Goal: Navigation & Orientation: Understand site structure

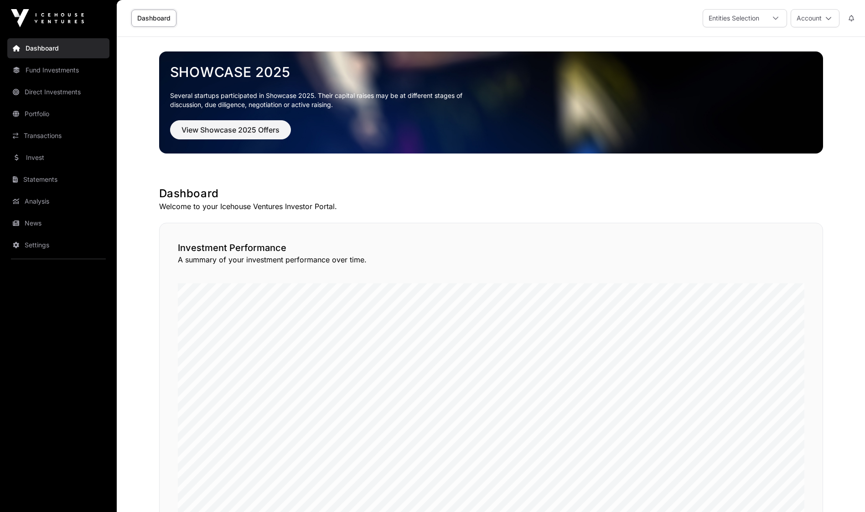
click at [51, 90] on link "Direct Investments" at bounding box center [58, 92] width 102 height 20
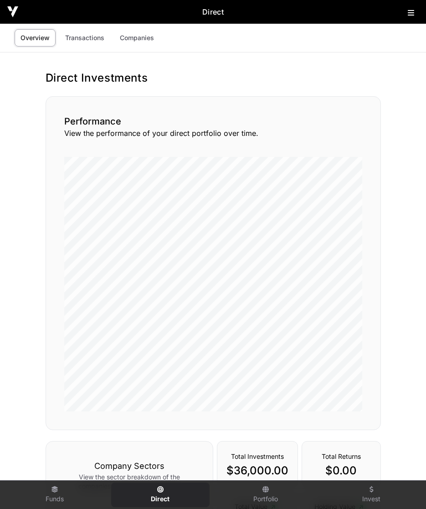
click at [135, 35] on link "Companies" at bounding box center [137, 37] width 46 height 17
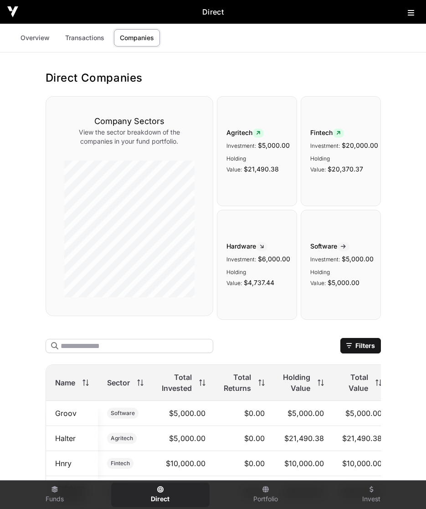
click at [9, 15] on img at bounding box center [12, 11] width 11 height 11
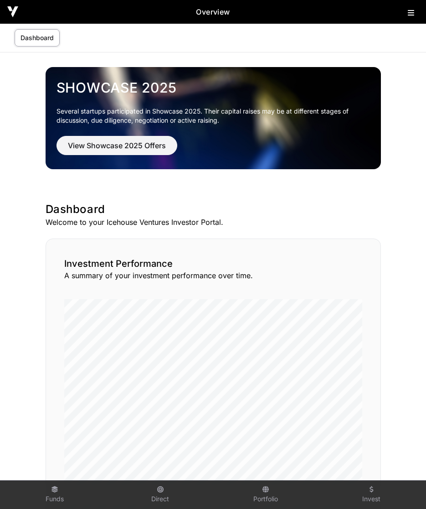
click at [411, 13] on icon at bounding box center [411, 12] width 6 height 7
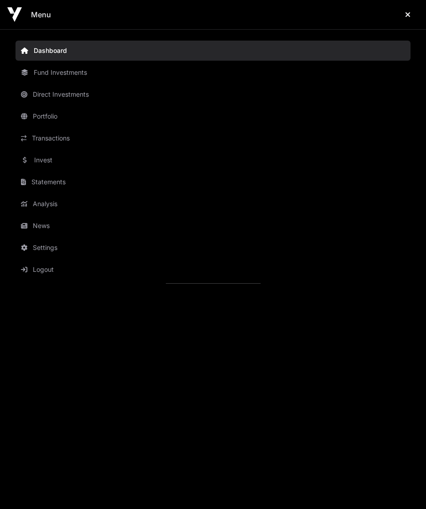
click at [58, 73] on link "Fund Investments" at bounding box center [212, 72] width 395 height 20
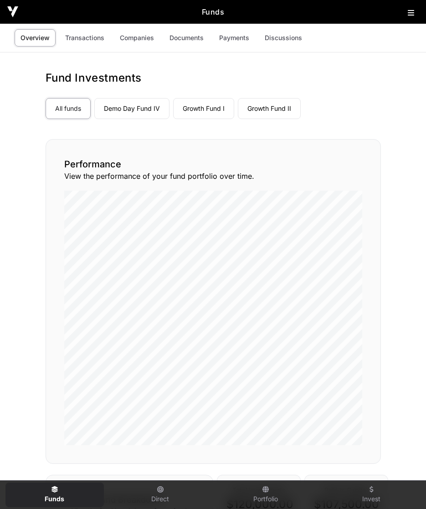
click at [142, 109] on link "Demo Day Fund IV" at bounding box center [131, 108] width 75 height 21
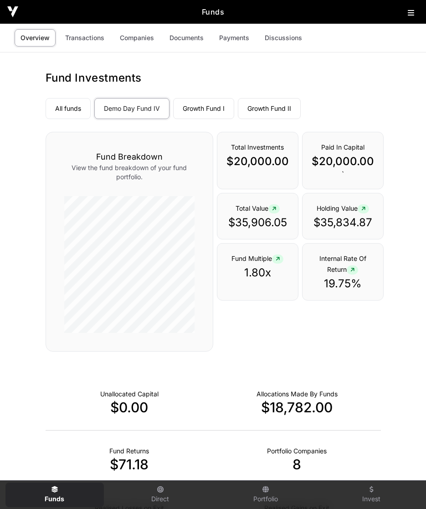
click at [199, 105] on link "Growth Fund I" at bounding box center [203, 108] width 61 height 21
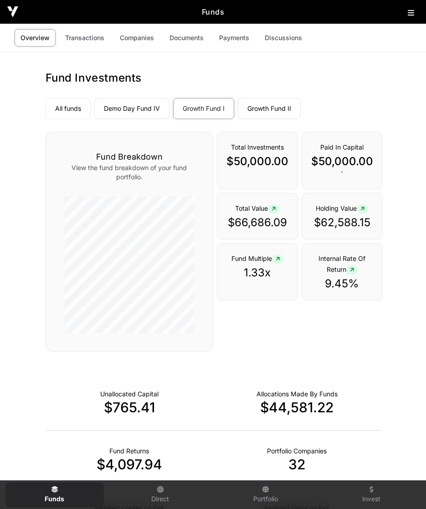
click at [260, 103] on link "Growth Fund II" at bounding box center [269, 108] width 63 height 21
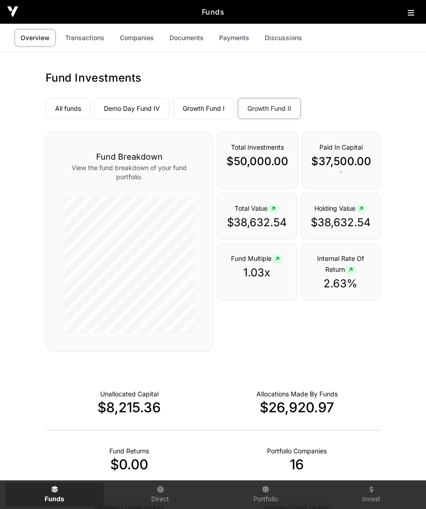
click at [410, 14] on icon at bounding box center [411, 12] width 6 height 7
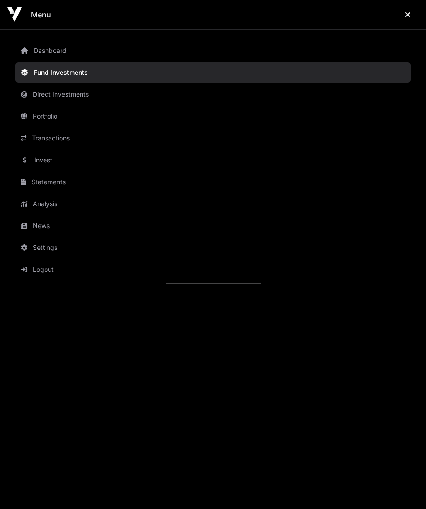
click at [48, 135] on link "Transactions" at bounding box center [212, 138] width 395 height 20
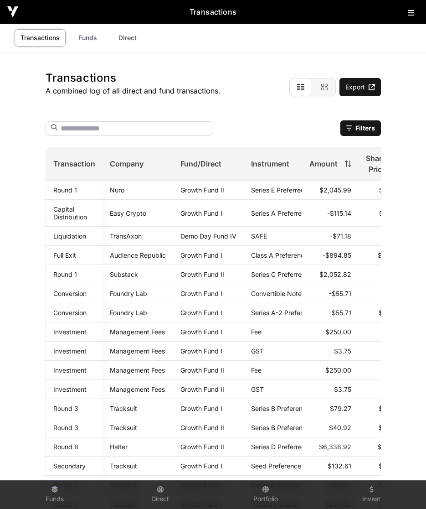
click at [411, 11] on icon at bounding box center [411, 12] width 6 height 7
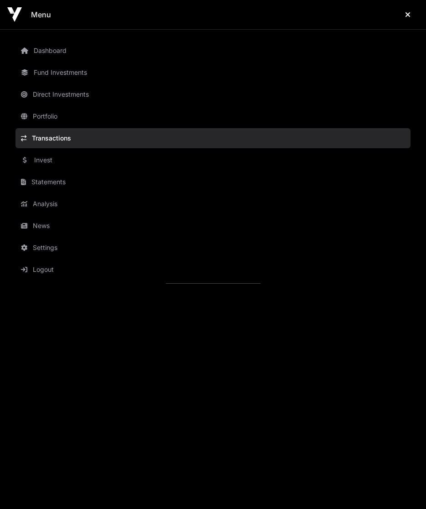
click at [41, 270] on button "Logout" at bounding box center [220, 269] width 410 height 20
